Goal: Transaction & Acquisition: Purchase product/service

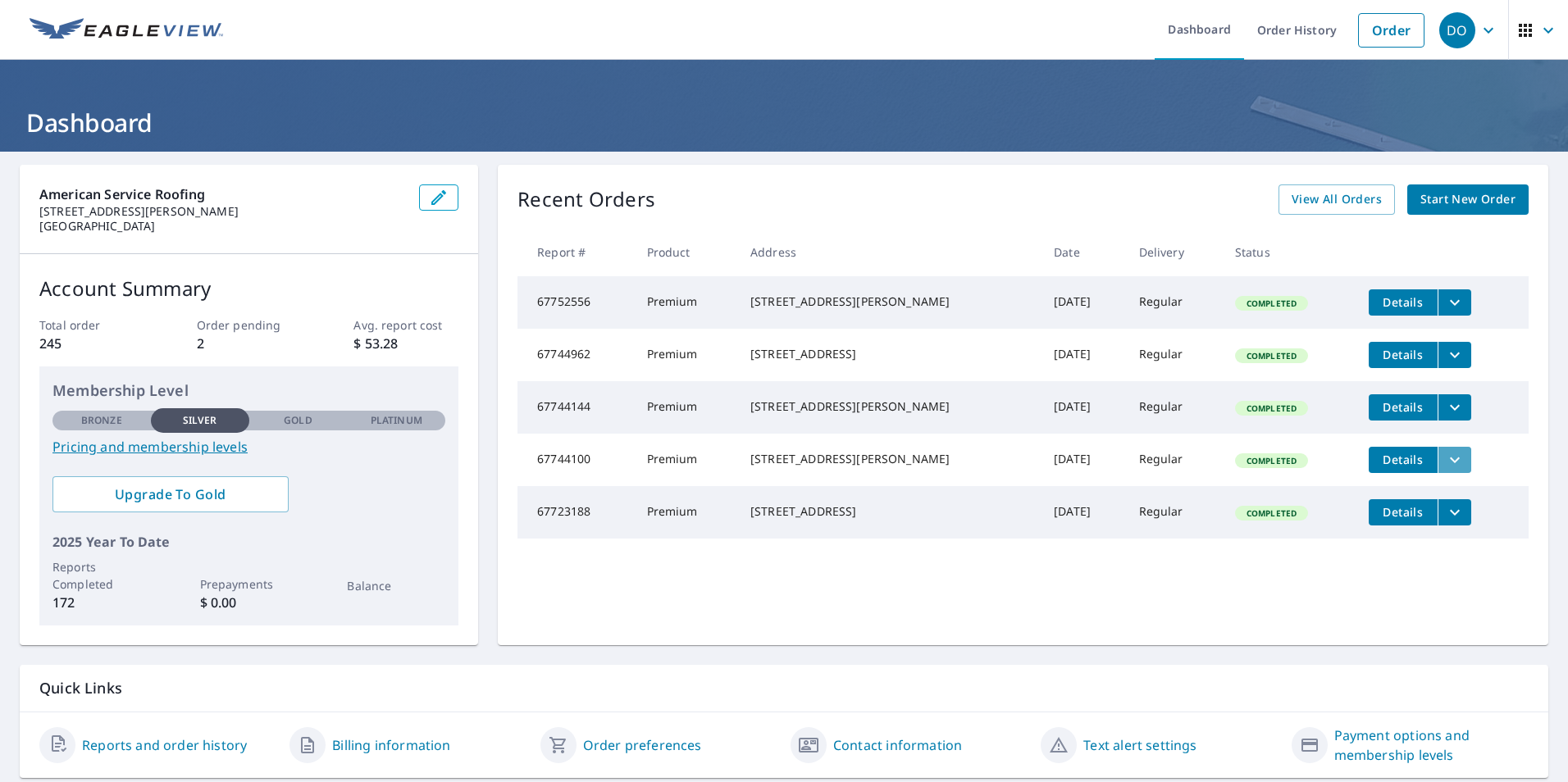
click at [1445, 470] on icon "filesDropdownBtn-67744100" at bounding box center [1455, 460] width 20 height 20
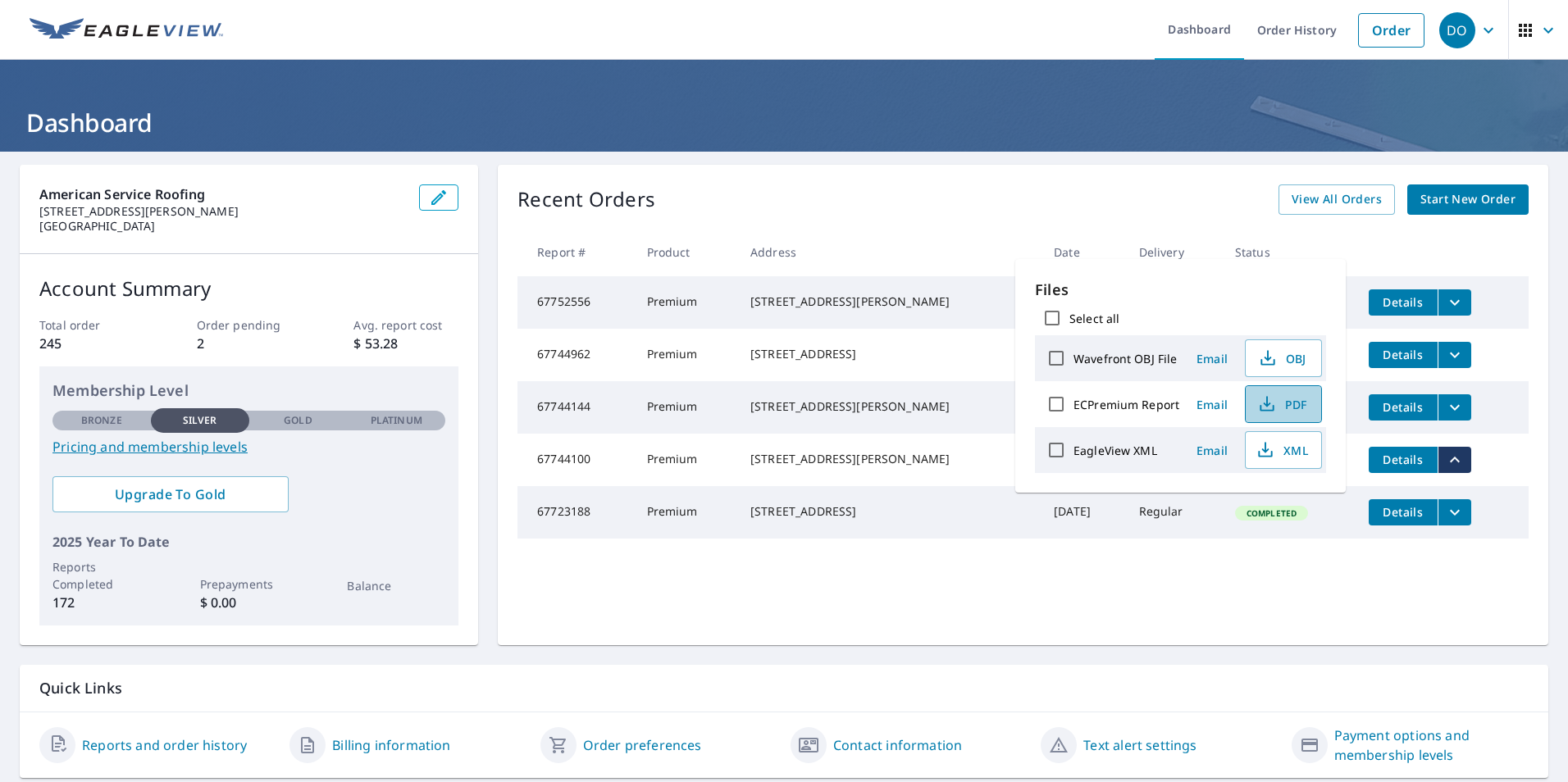
click at [1274, 398] on icon "button" at bounding box center [1267, 404] width 20 height 20
click at [1282, 249] on th "Status" at bounding box center [1289, 252] width 133 height 48
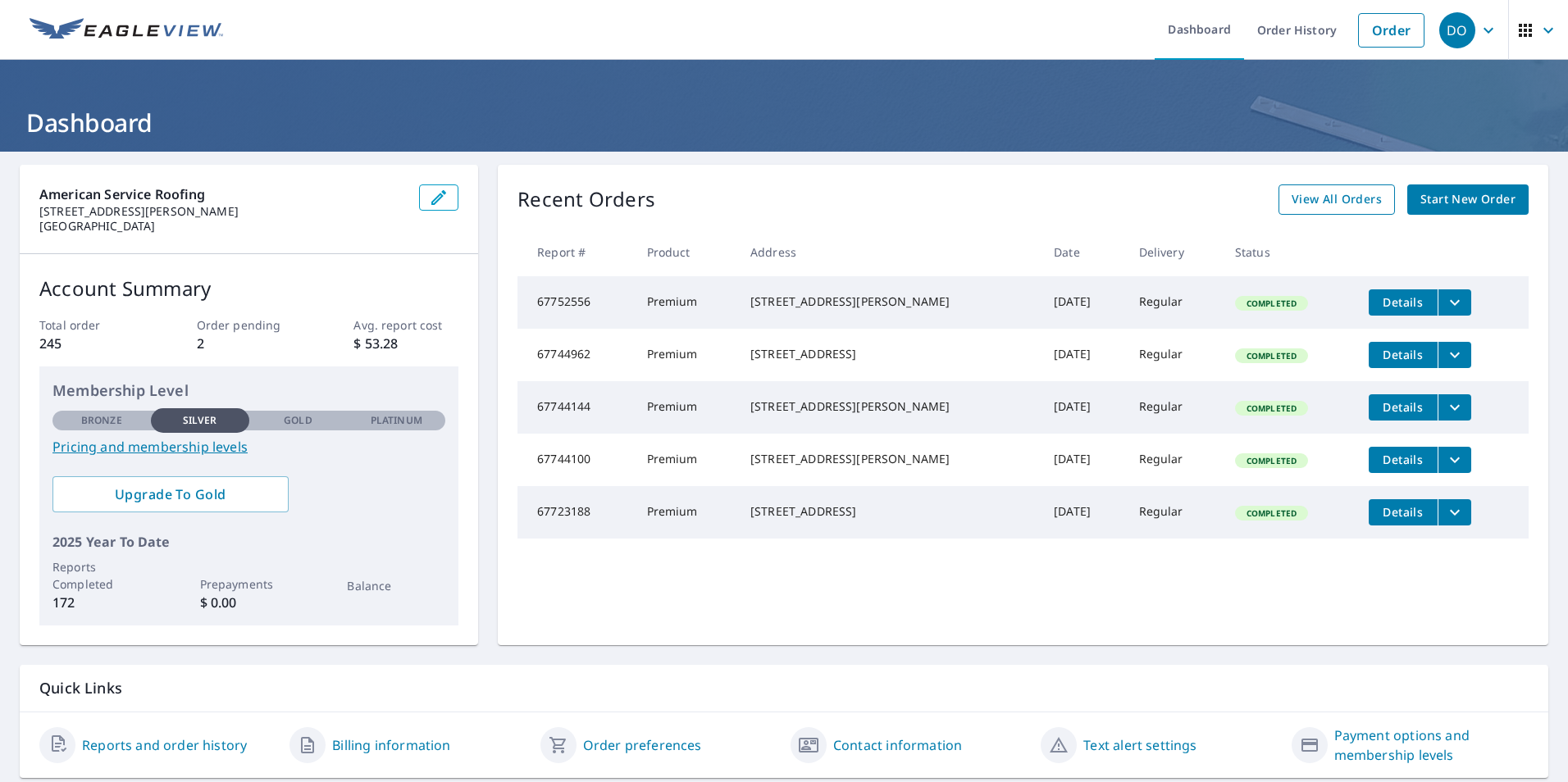
click at [1320, 209] on span "View All Orders" at bounding box center [1337, 200] width 90 height 21
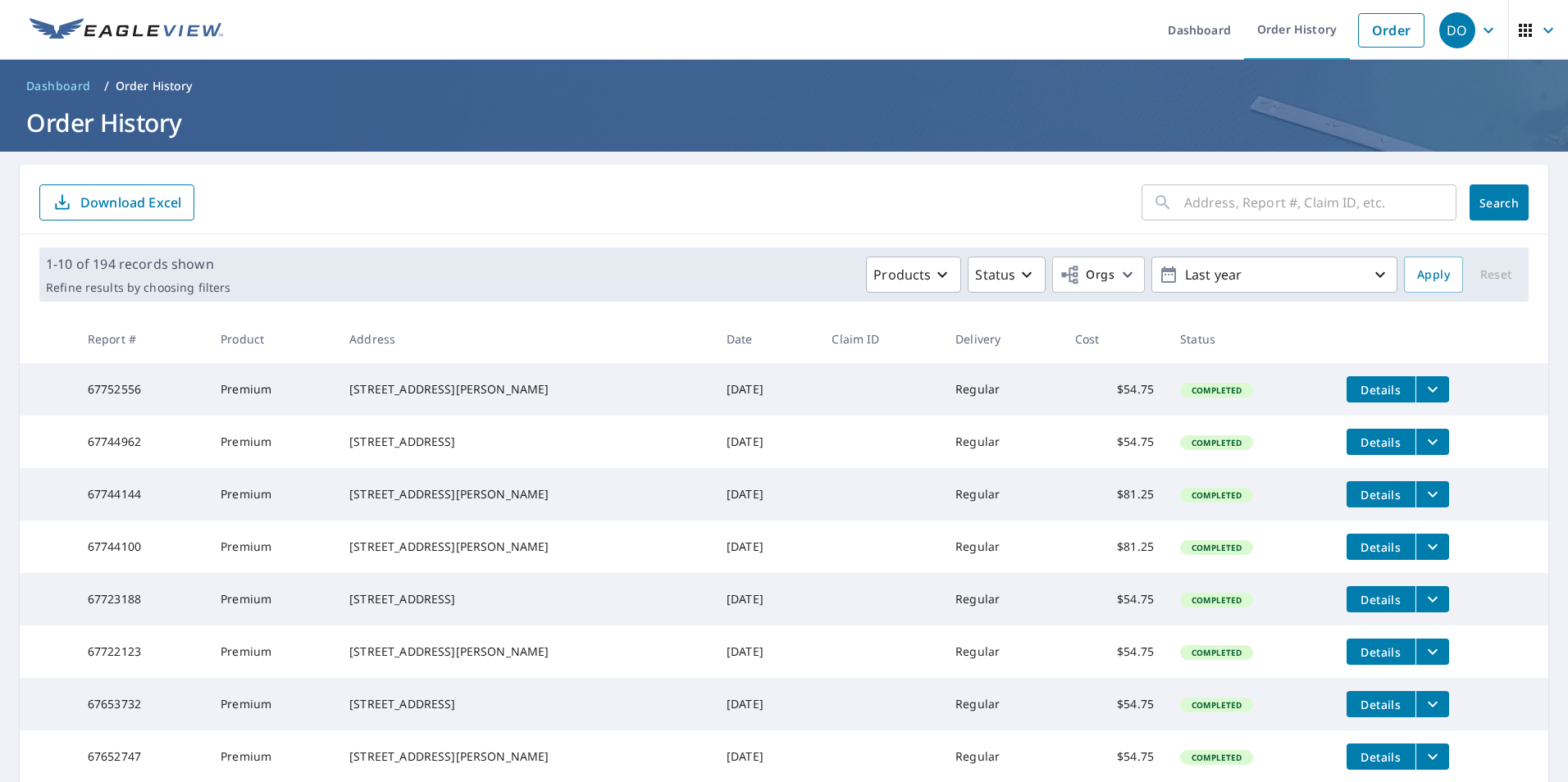
click at [1309, 198] on input "text" at bounding box center [1320, 202] width 273 height 46
type input "1686 [GEOGRAPHIC_DATA]"
click at [1483, 204] on span "Search" at bounding box center [1499, 203] width 33 height 16
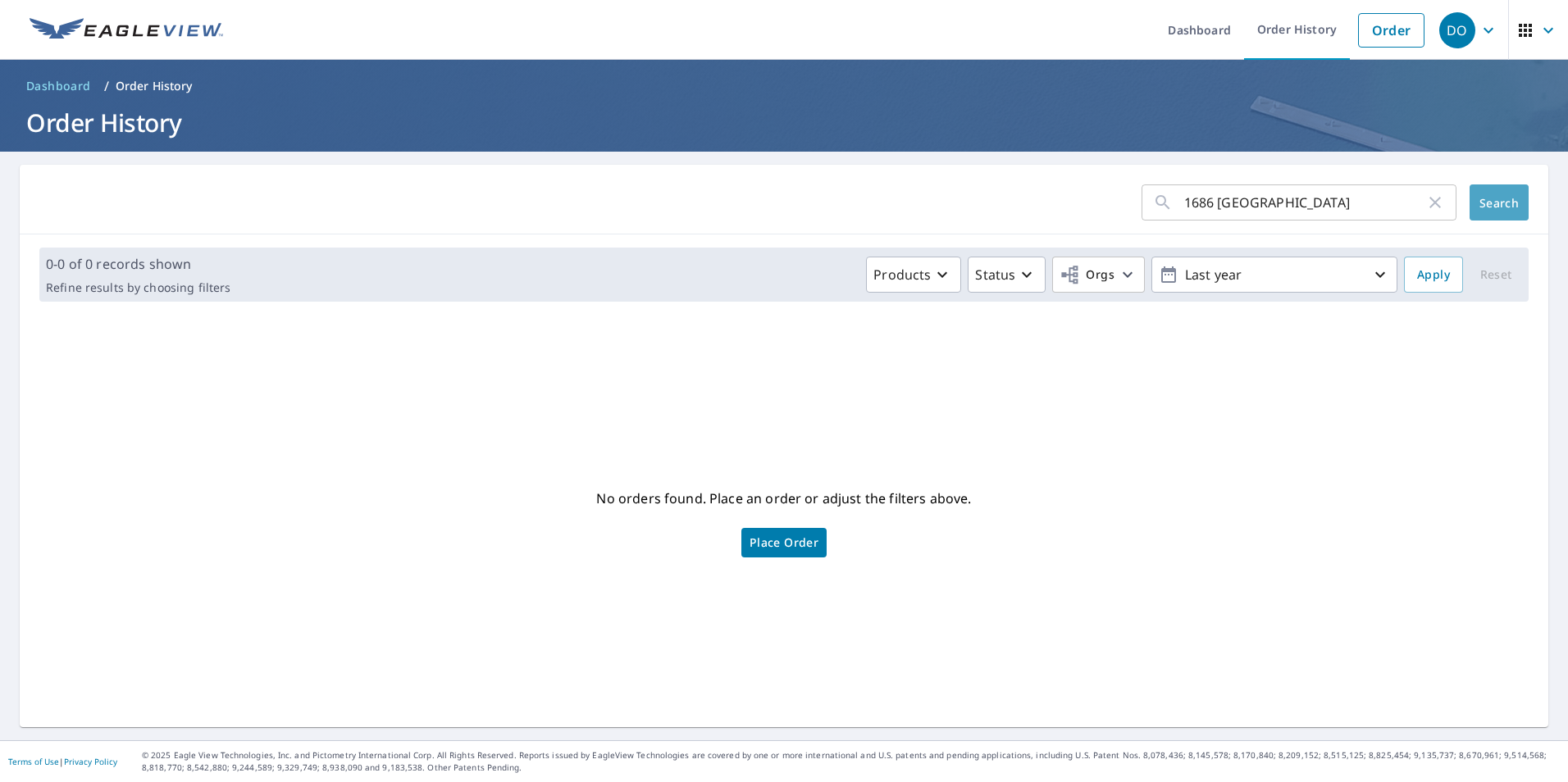
click at [1483, 206] on span "Search" at bounding box center [1499, 203] width 33 height 16
click at [792, 538] on span "Place Order" at bounding box center [784, 543] width 69 height 8
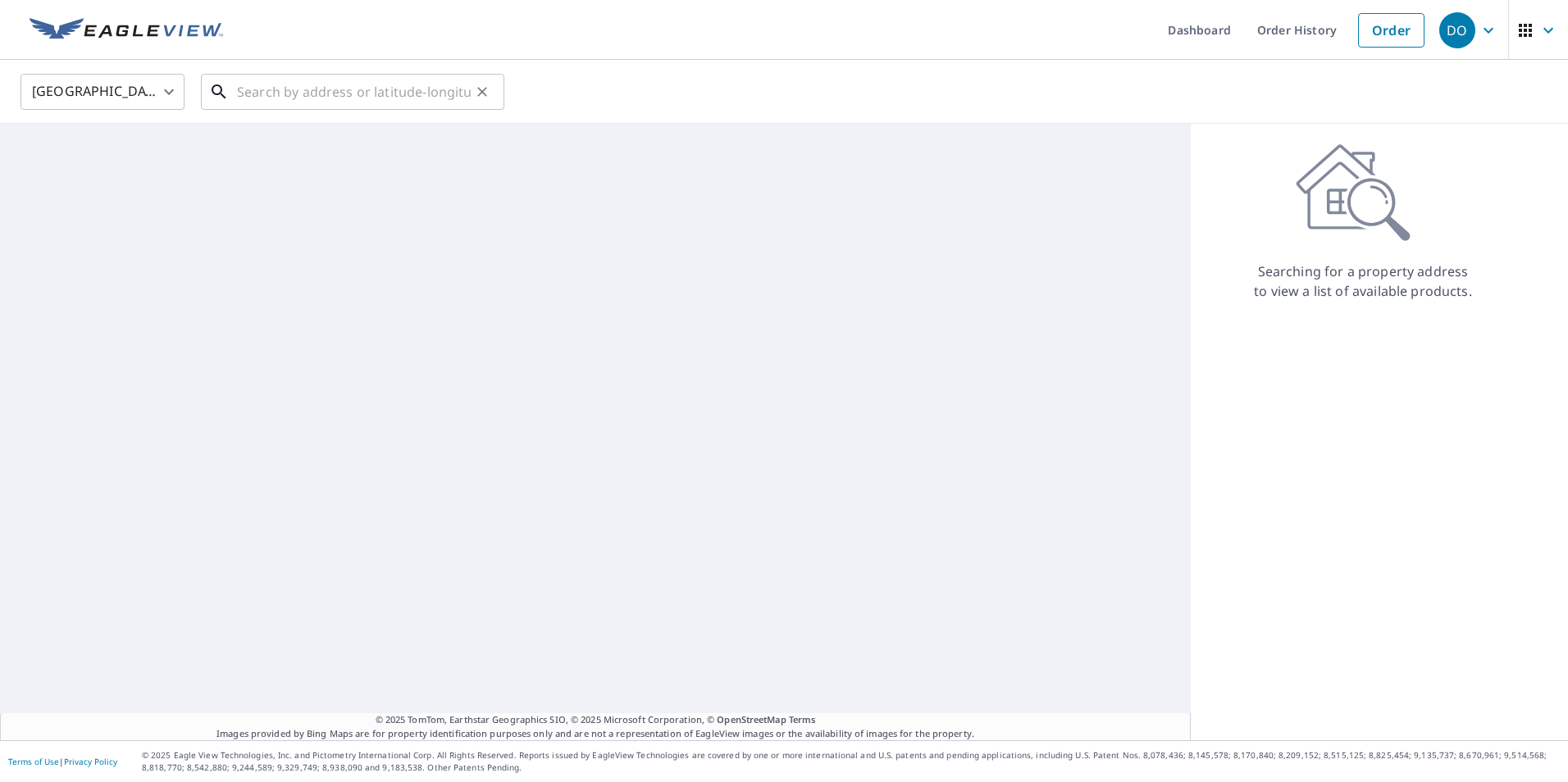
click at [331, 96] on input "text" at bounding box center [354, 91] width 234 height 46
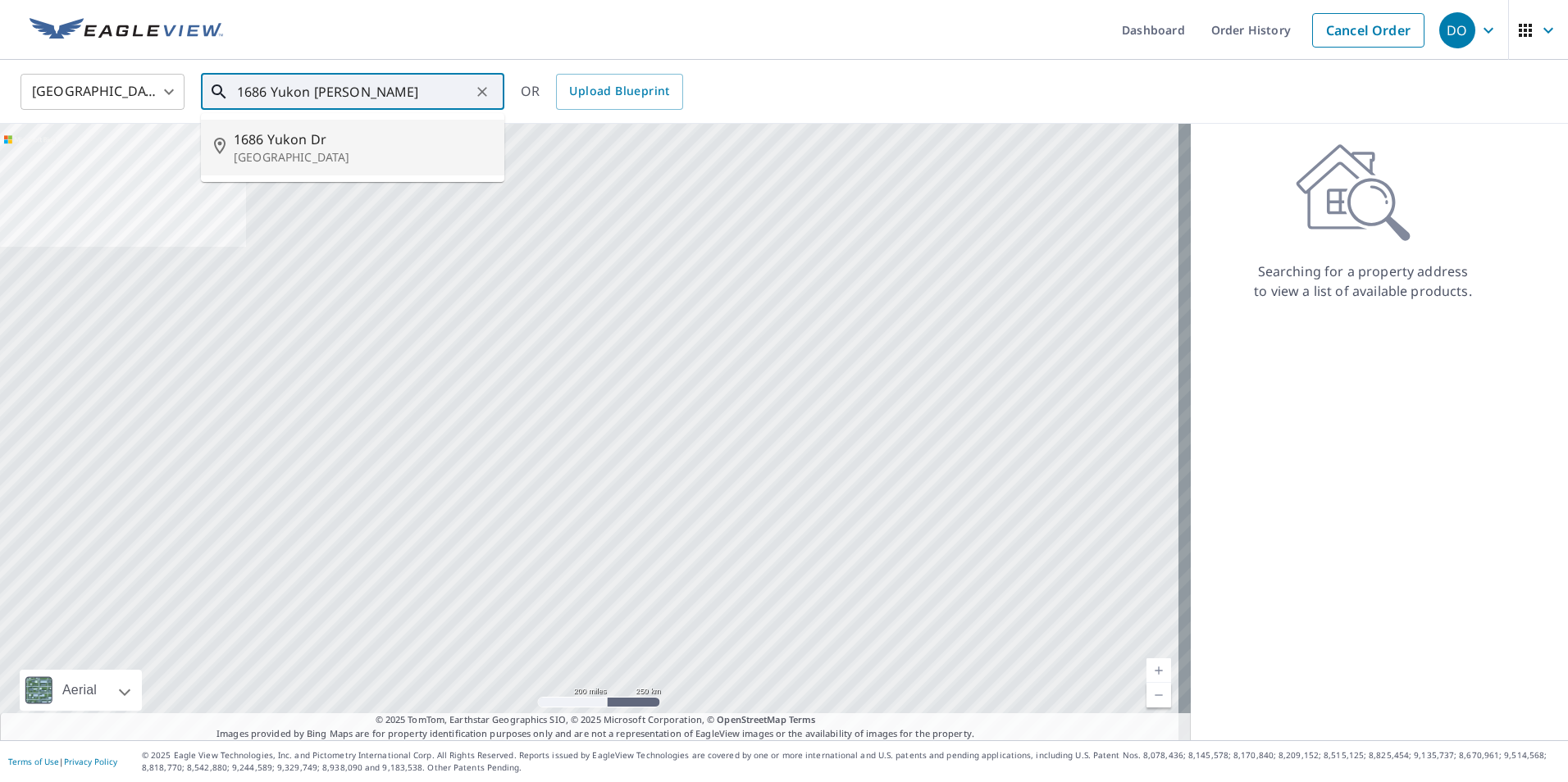
click at [274, 155] on p "[GEOGRAPHIC_DATA]" at bounding box center [362, 157] width 258 height 17
type input "1686 Yukon Dr Burleson, TX 76028"
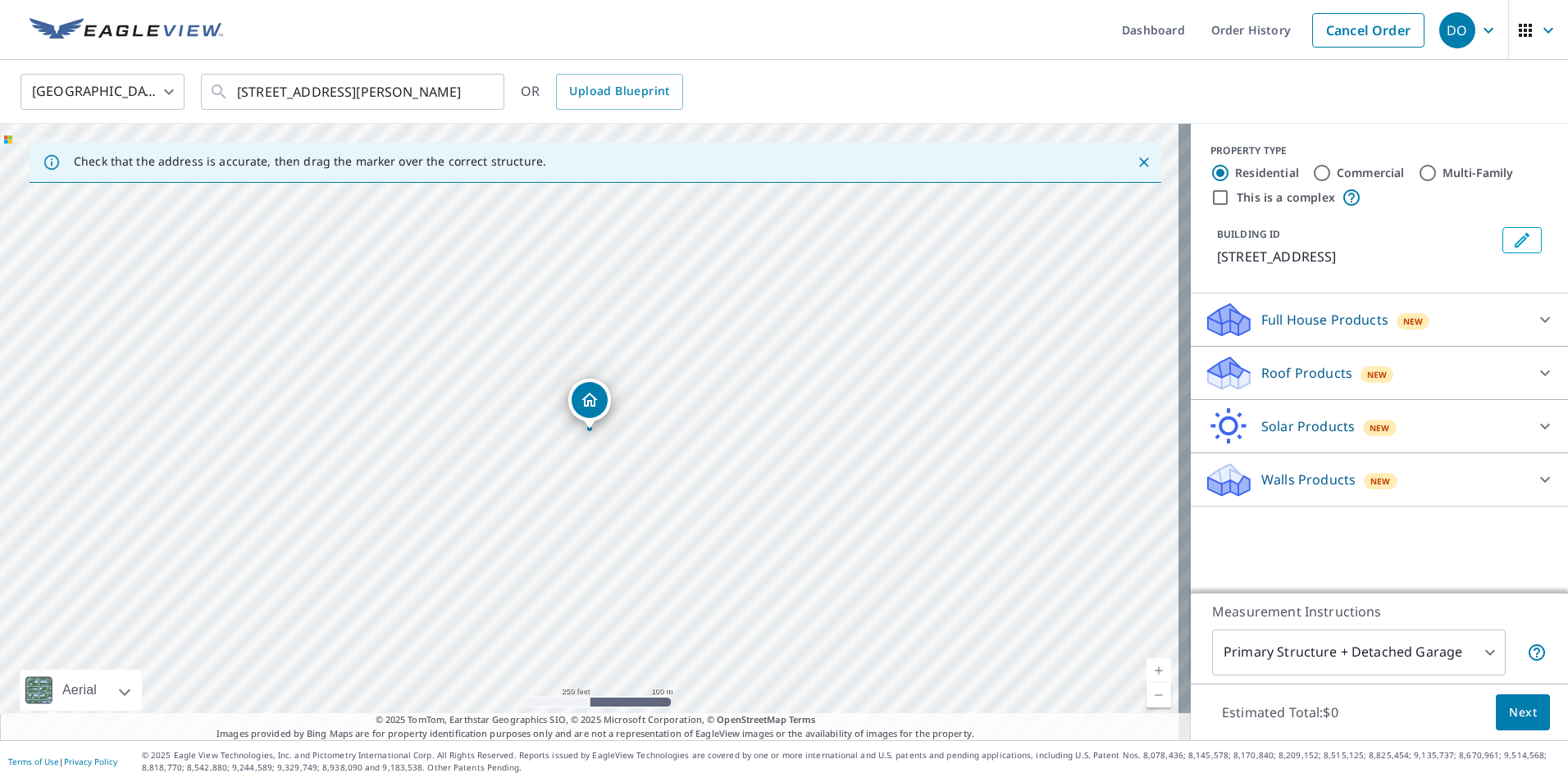
click at [1273, 367] on p "Roof Products" at bounding box center [1307, 373] width 91 height 20
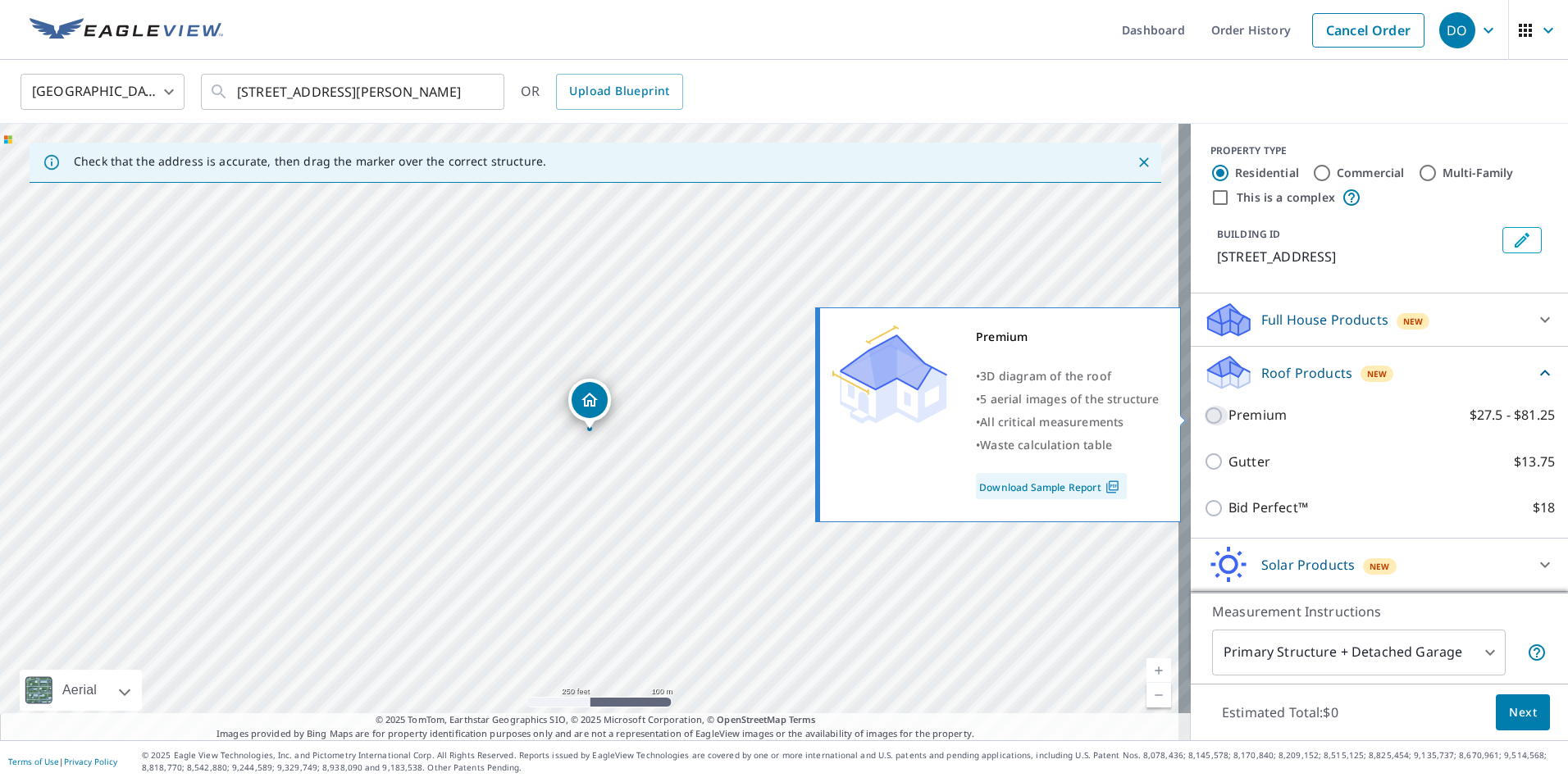
click at [1207, 417] on input "Premium $27.5 - $81.25" at bounding box center [1217, 416] width 25 height 20
checkbox input "true"
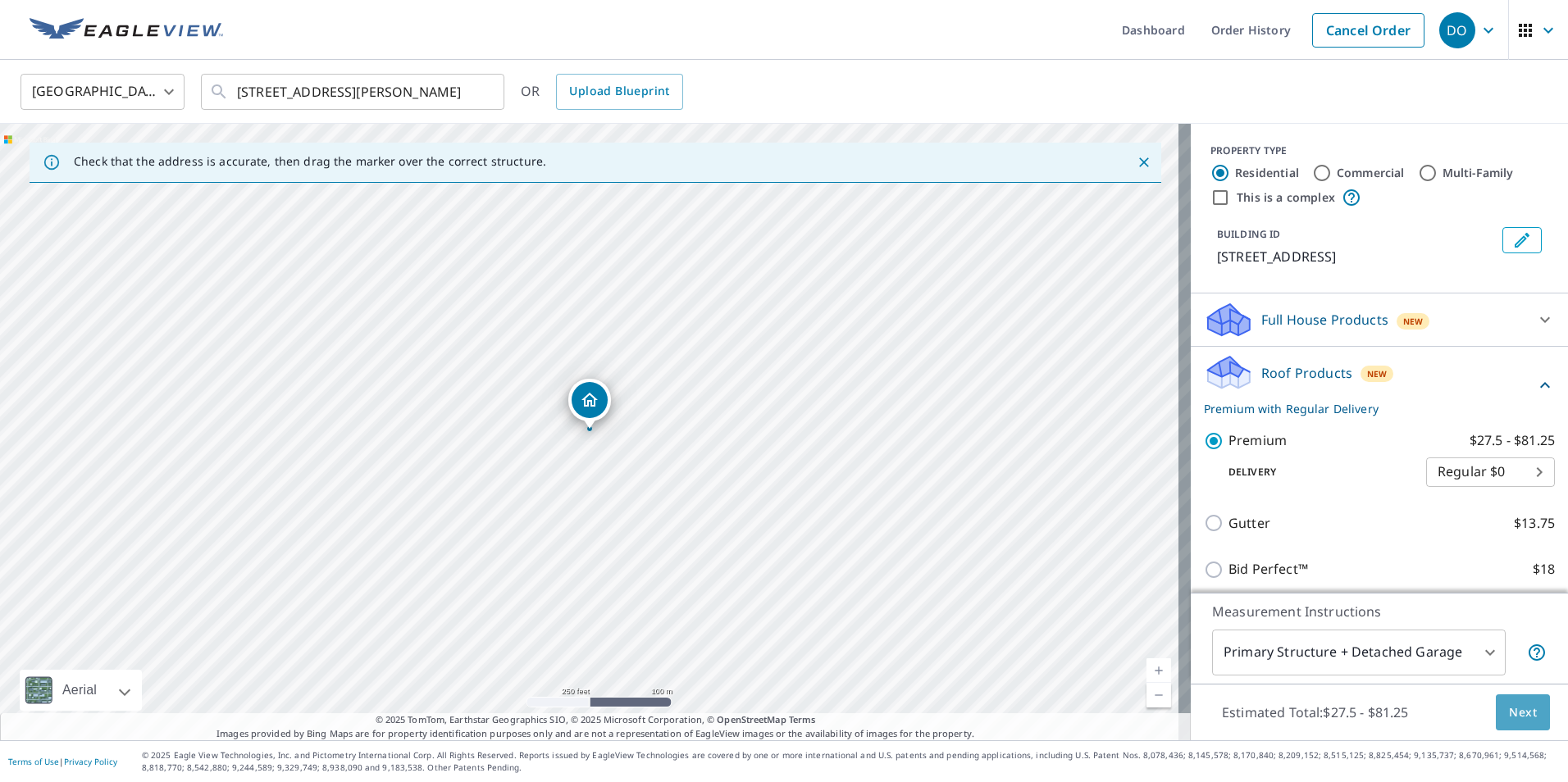
click at [1509, 713] on span "Next" at bounding box center [1523, 712] width 28 height 21
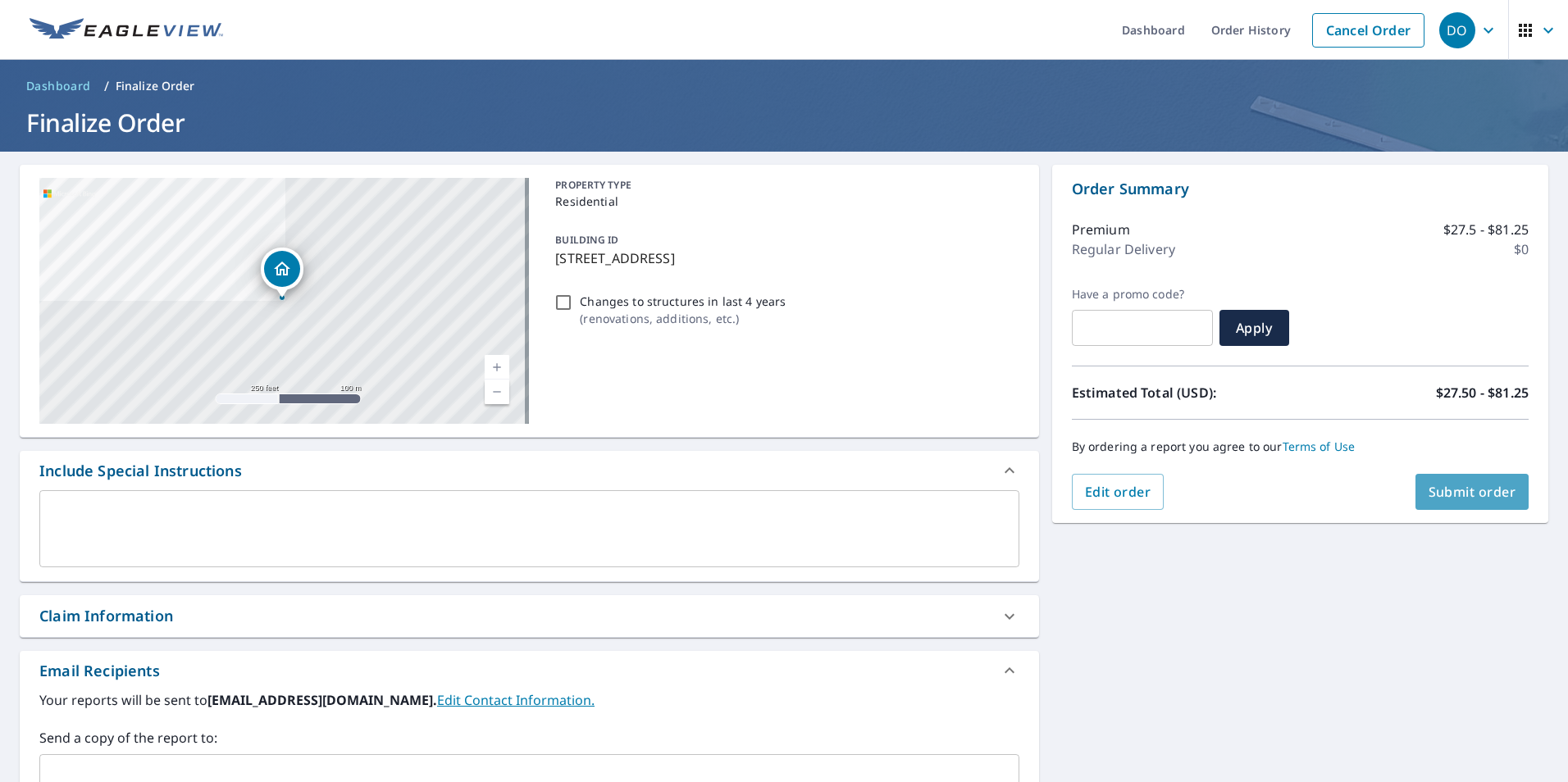
click at [1464, 487] on span "Submit order" at bounding box center [1473, 492] width 88 height 18
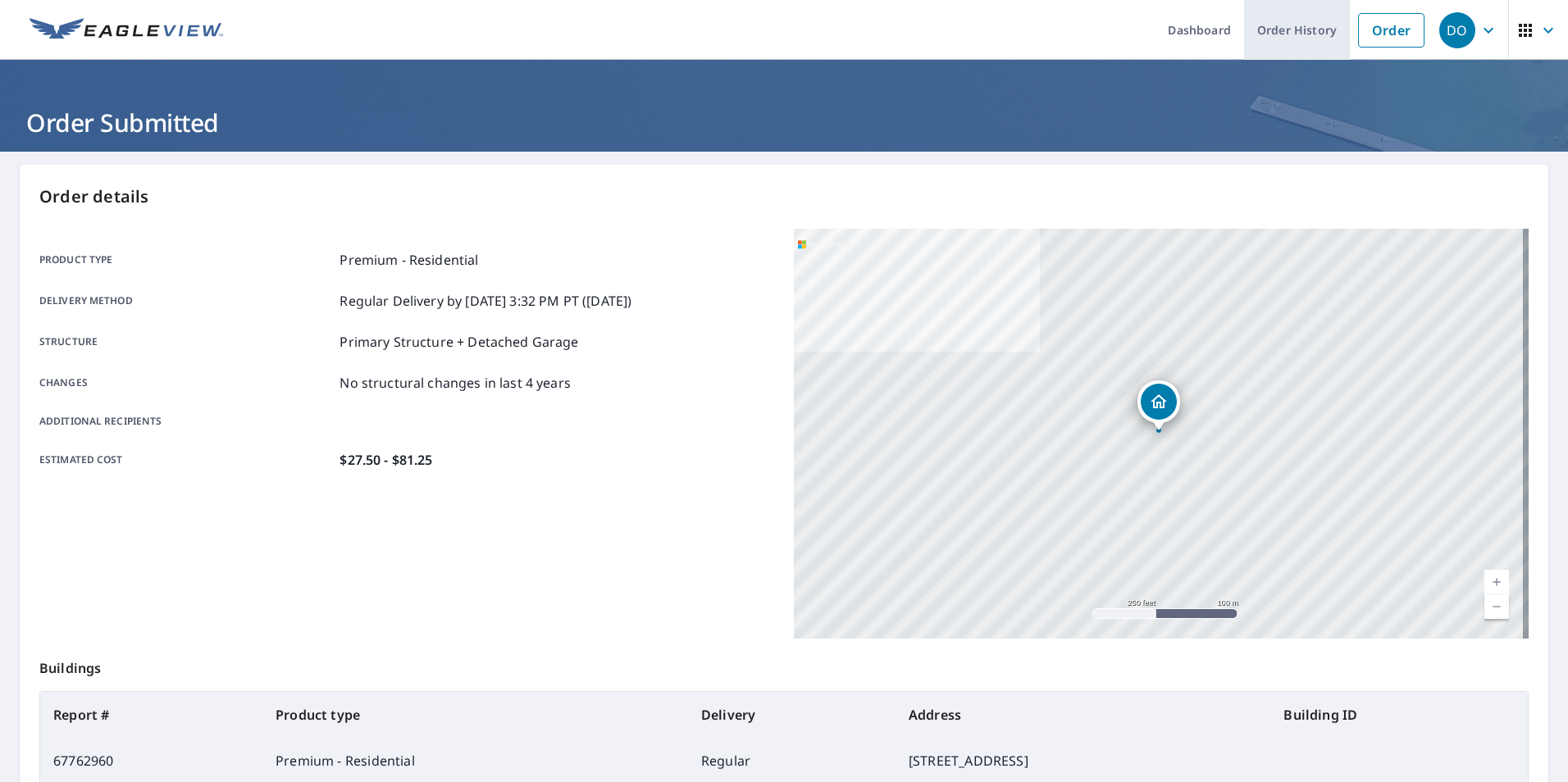
click at [1271, 24] on link "Order History" at bounding box center [1297, 30] width 106 height 60
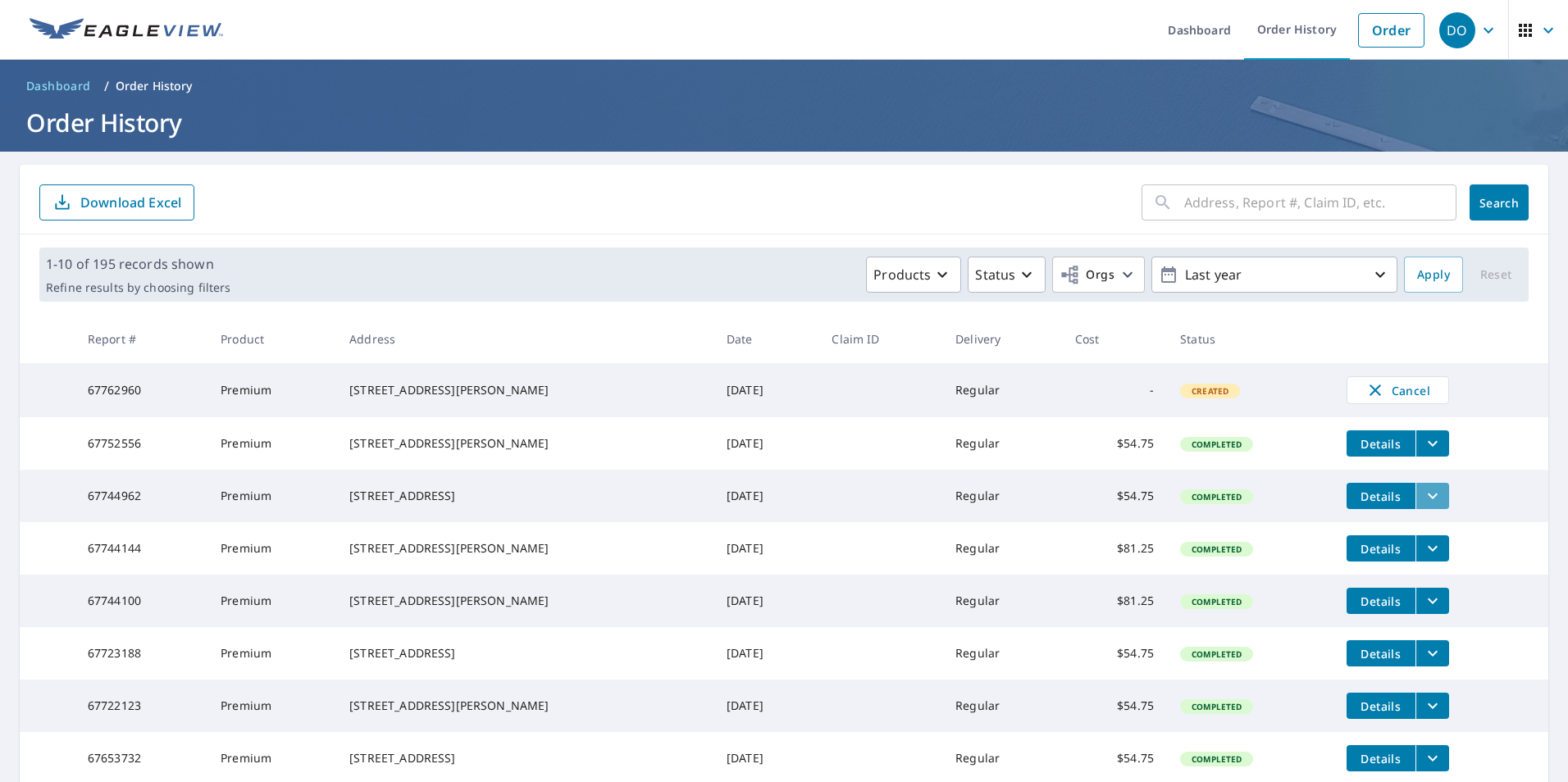
click at [1416, 507] on button "filesDropdownBtn-67744962" at bounding box center [1432, 496] width 34 height 27
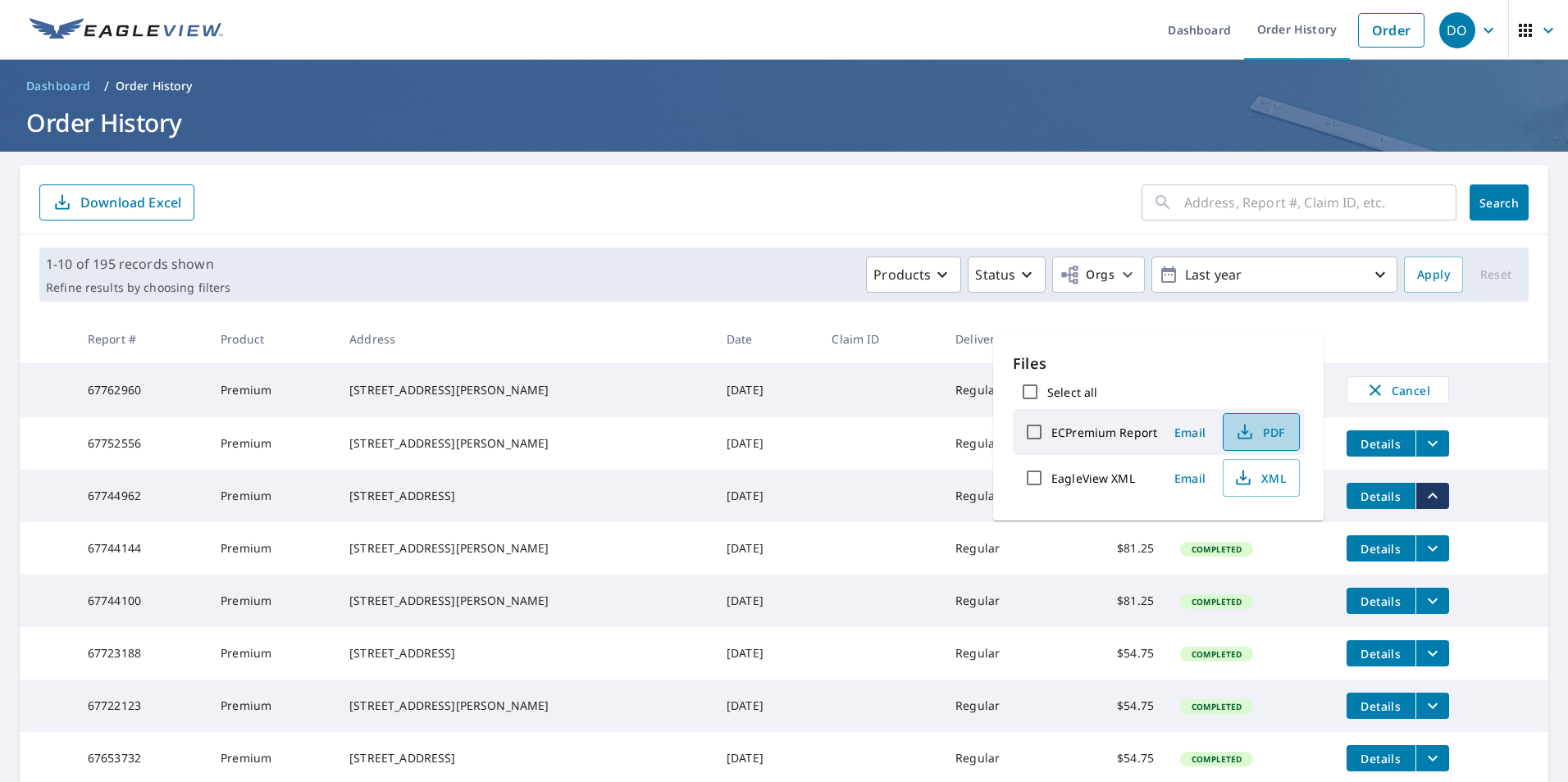
click at [1245, 433] on icon "button" at bounding box center [1244, 429] width 7 height 11
